Goal: Transaction & Acquisition: Download file/media

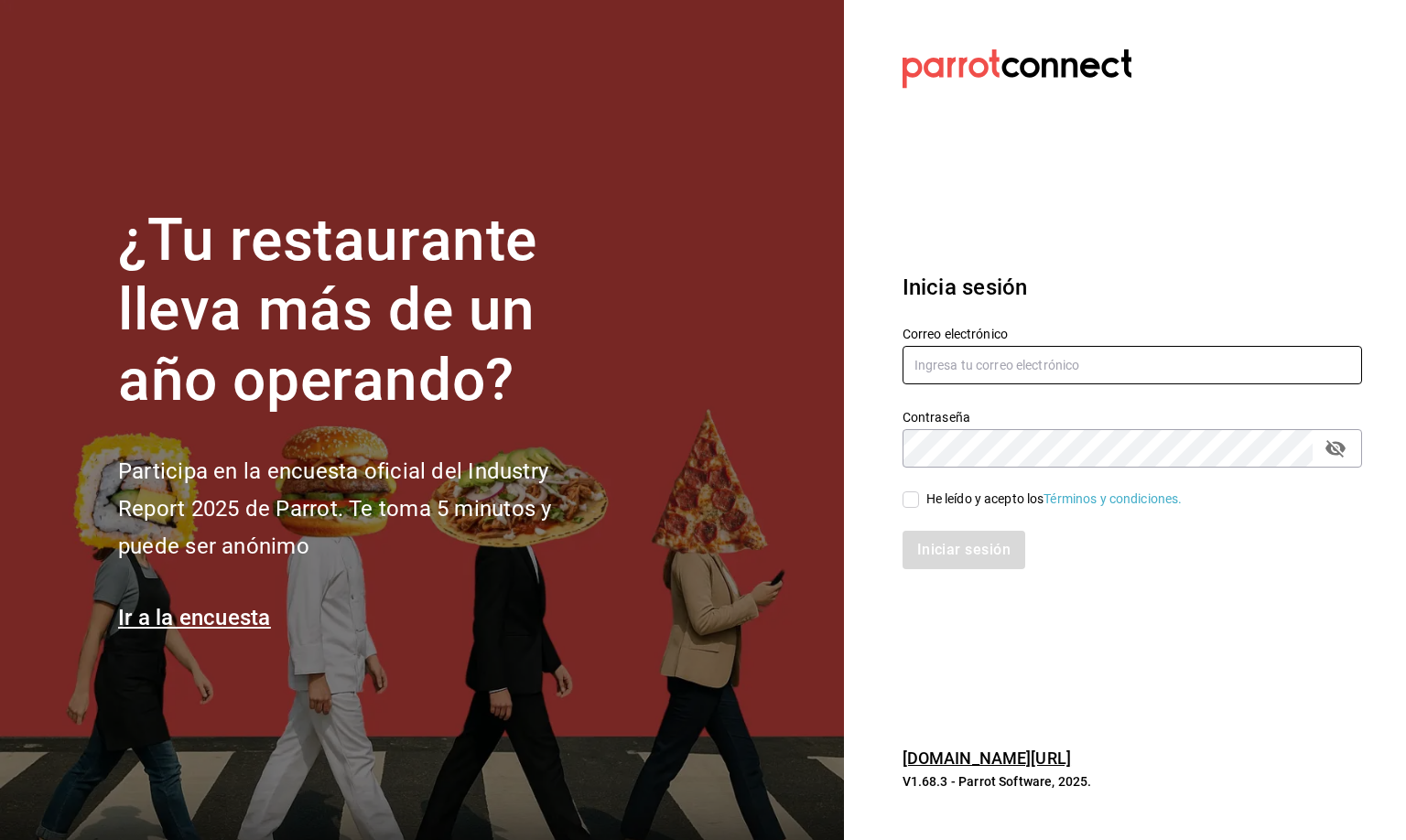
click at [961, 363] on input "text" at bounding box center [1132, 365] width 459 height 38
type input "[EMAIL_ADDRESS][DOMAIN_NAME]"
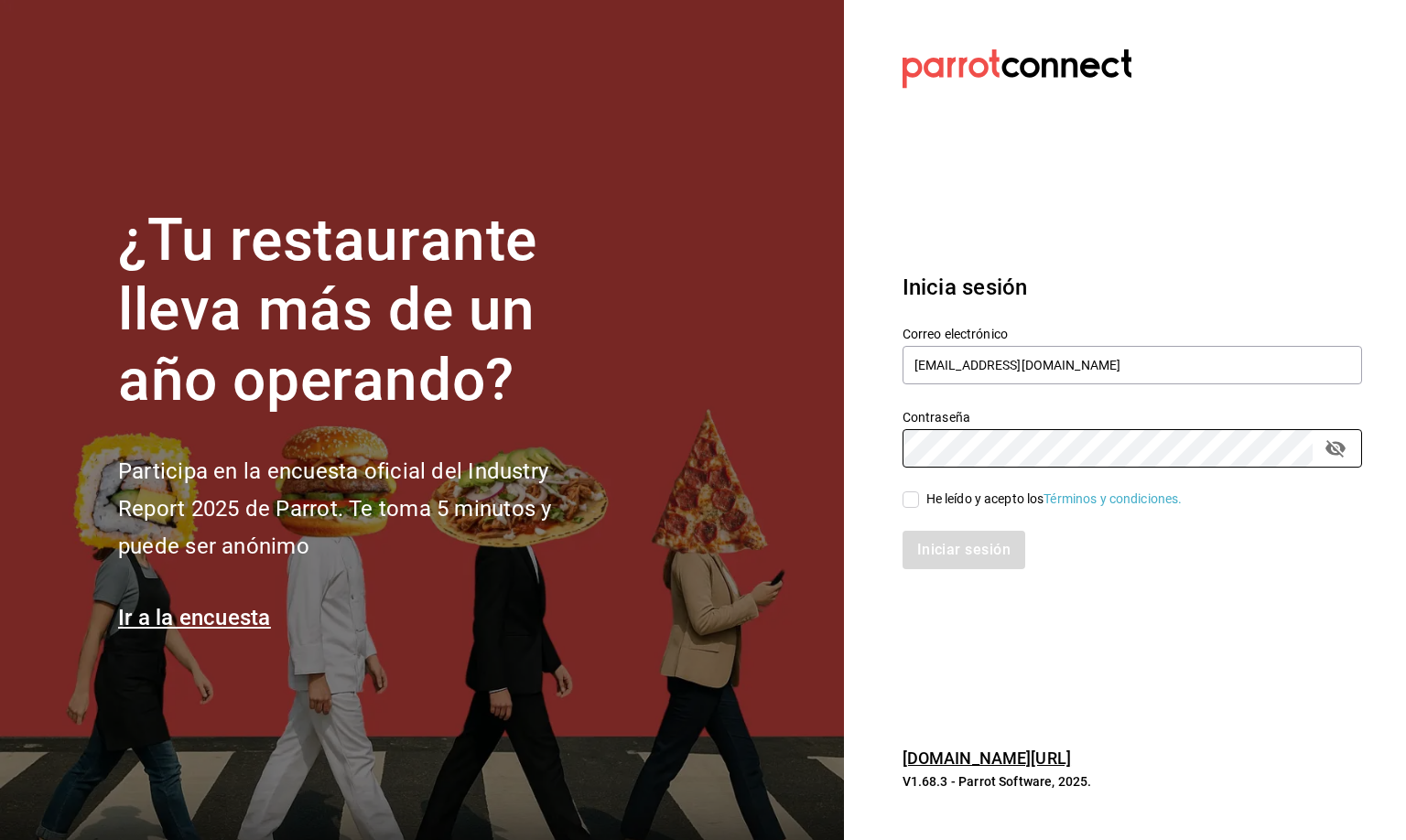
click at [908, 500] on input "He leído y acepto los Términos y condiciones." at bounding box center [910, 499] width 16 height 16
checkbox input "true"
click at [945, 560] on button "Iniciar sesión" at bounding box center [965, 550] width 125 height 38
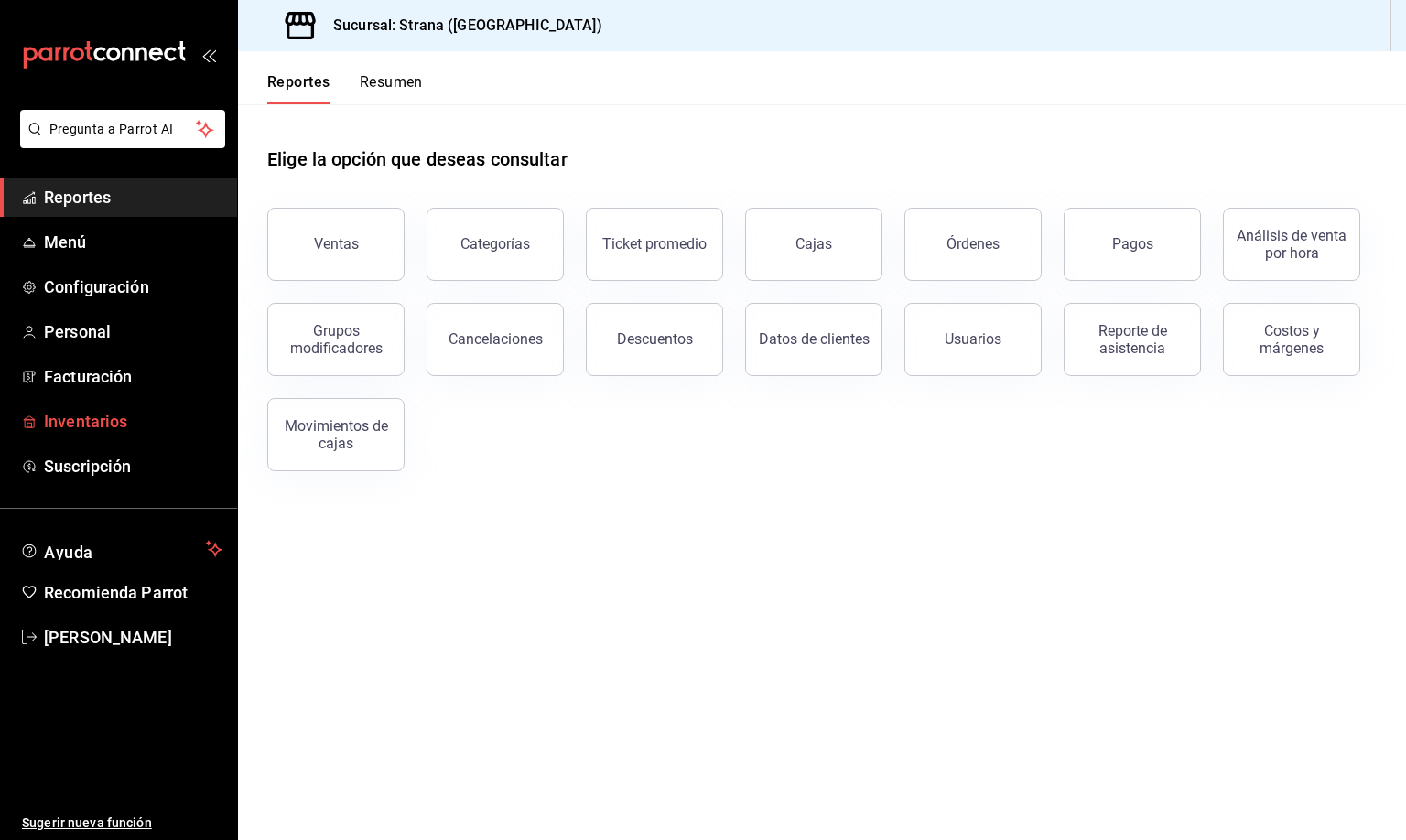
click at [88, 418] on span "Inventarios" at bounding box center [133, 421] width 179 height 25
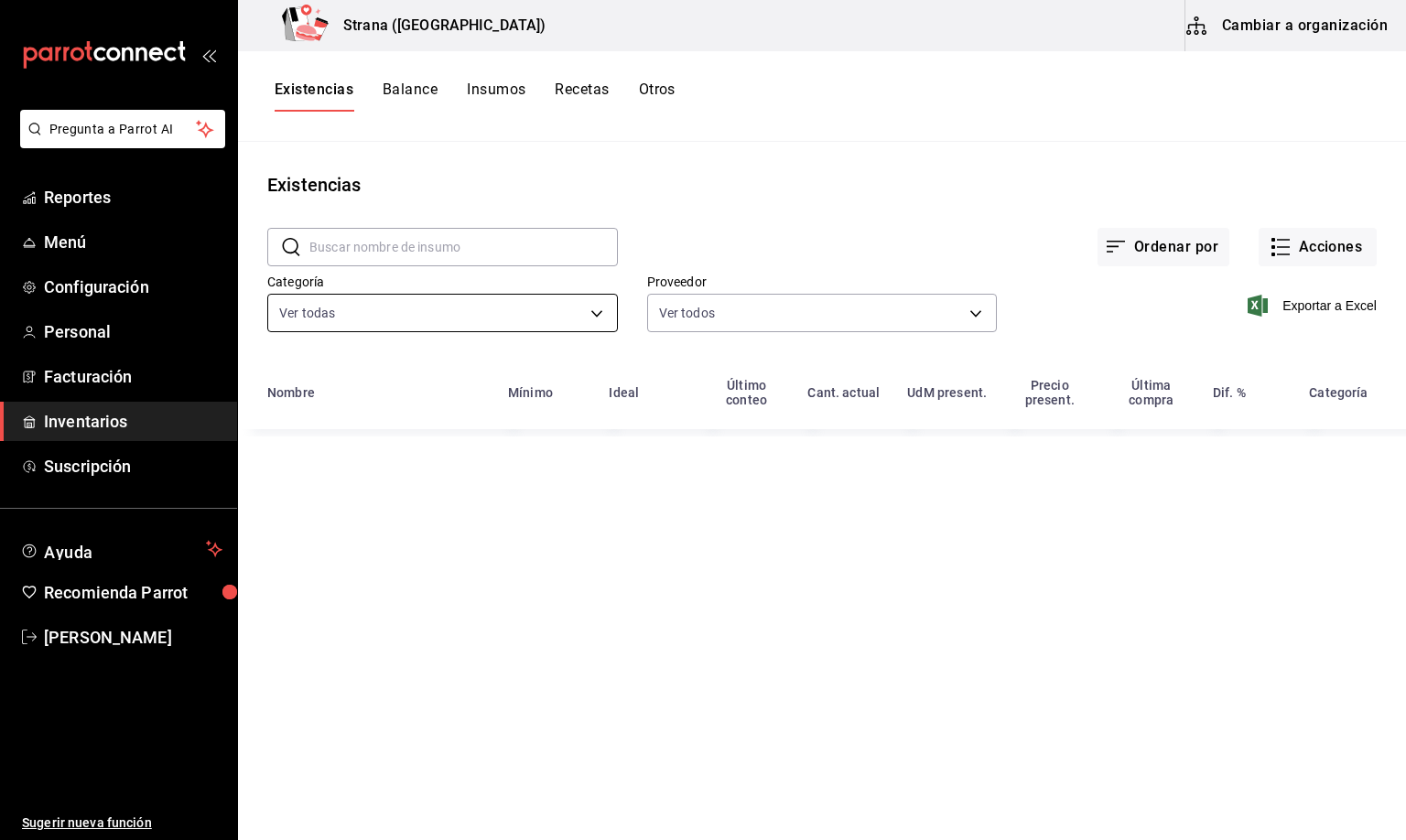
click at [322, 310] on body "Pregunta a Parrot AI Reportes Menú Configuración Personal Facturación Inventari…" at bounding box center [703, 414] width 1406 height 828
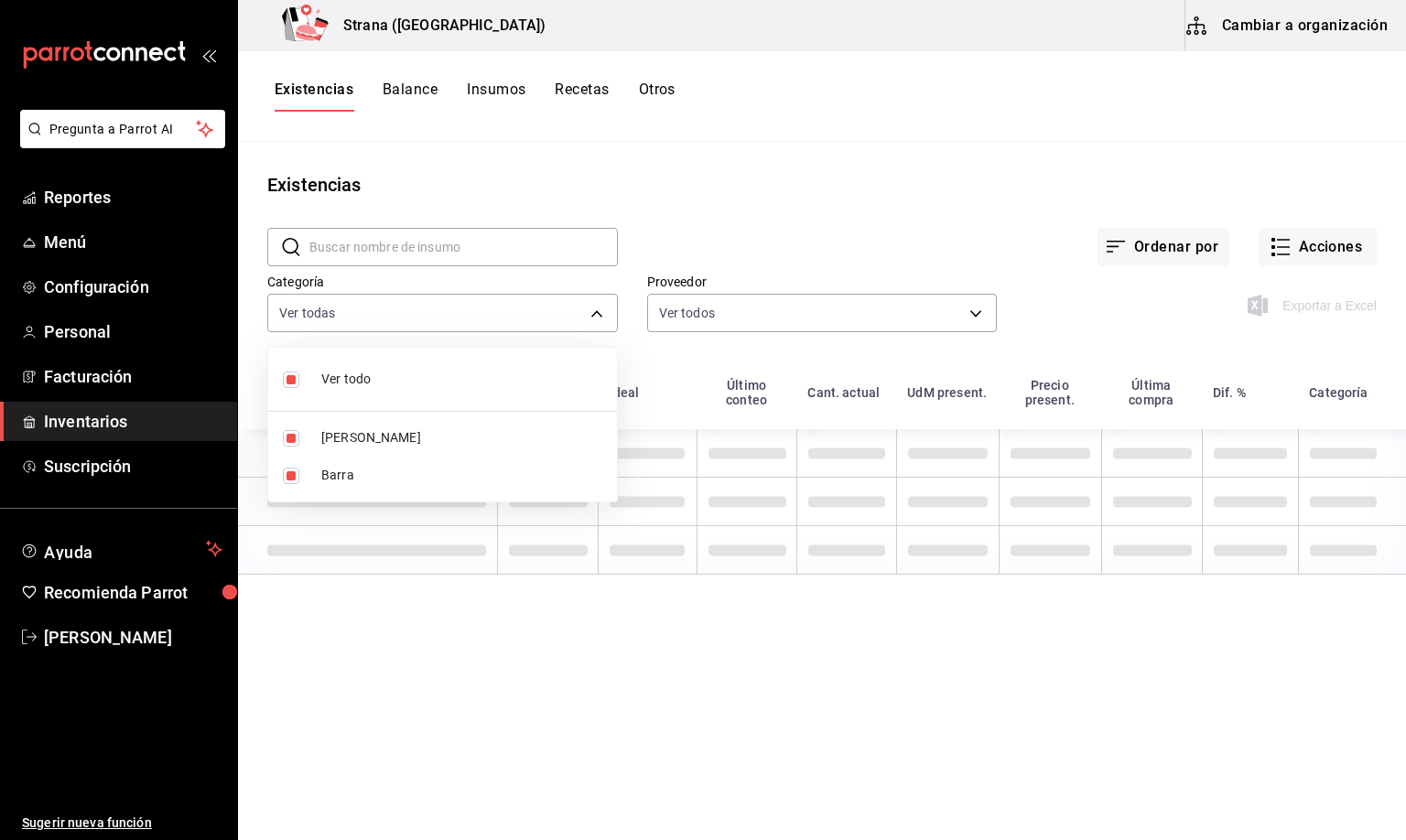
click at [347, 435] on span "HOLLY" at bounding box center [461, 438] width 281 height 19
type input "22ec9f2c-e042-44ea-8d53-bf0e1d8c11ed"
checkbox input "false"
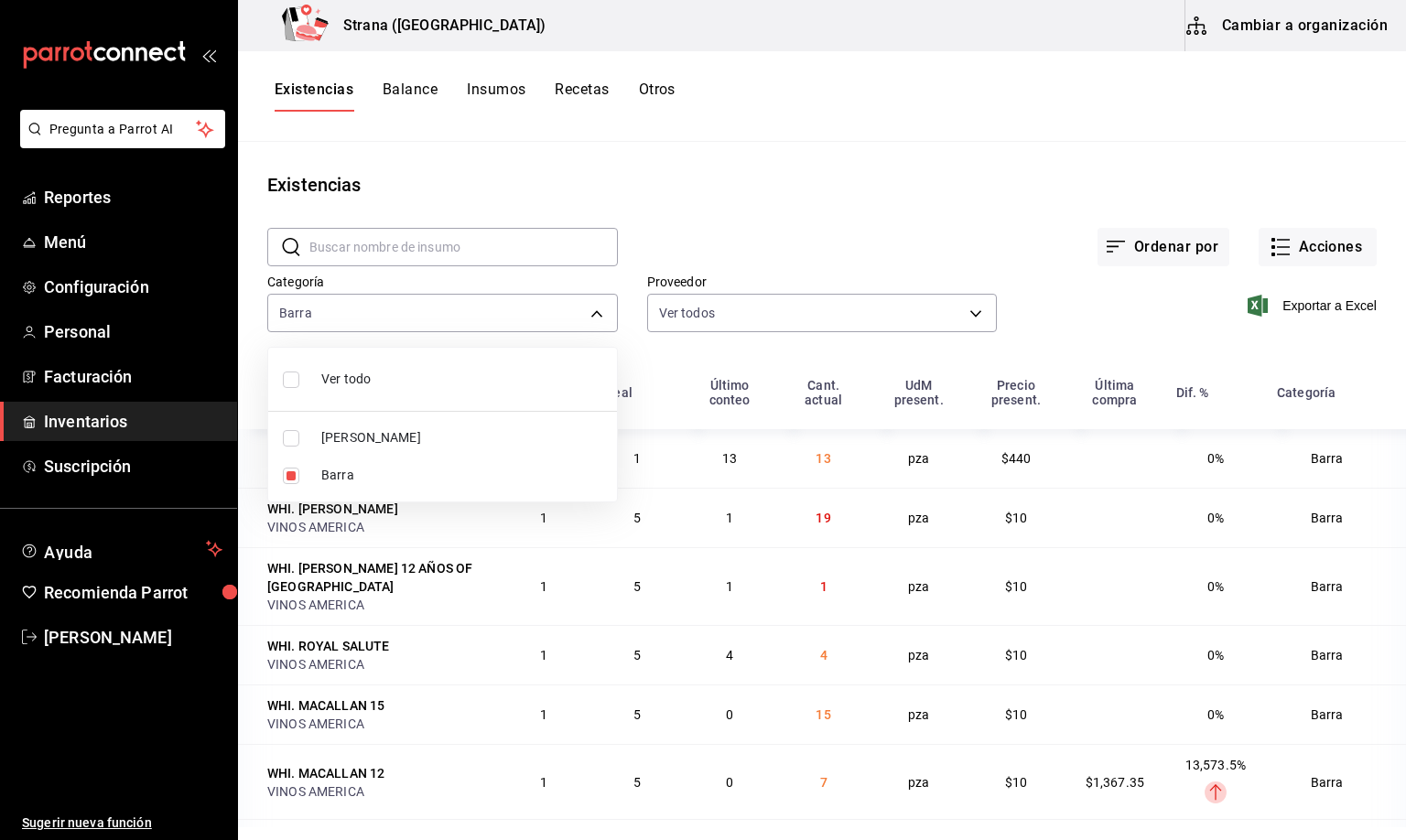
click at [329, 88] on div at bounding box center [703, 420] width 1406 height 840
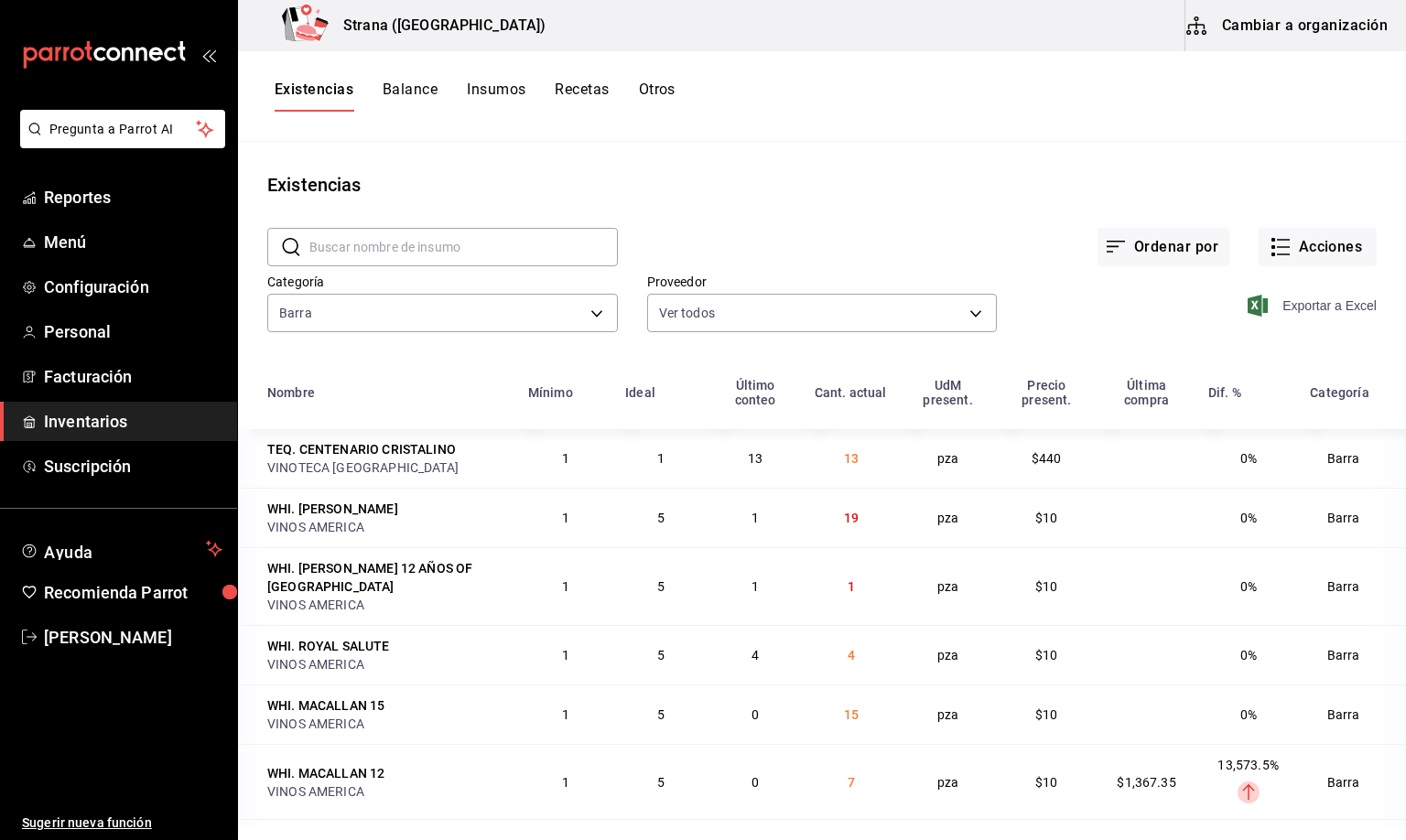
click at [1286, 305] on span "Exportar a Excel" at bounding box center [1314, 305] width 126 height 22
